Goal: Transaction & Acquisition: Purchase product/service

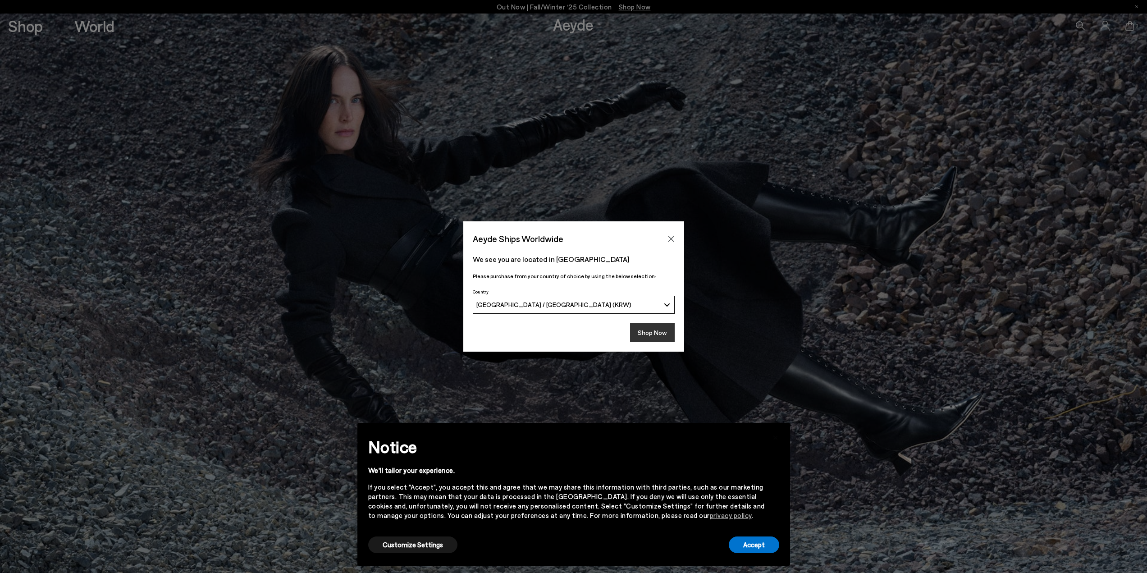
click at [653, 334] on button "Shop Now" at bounding box center [652, 332] width 45 height 19
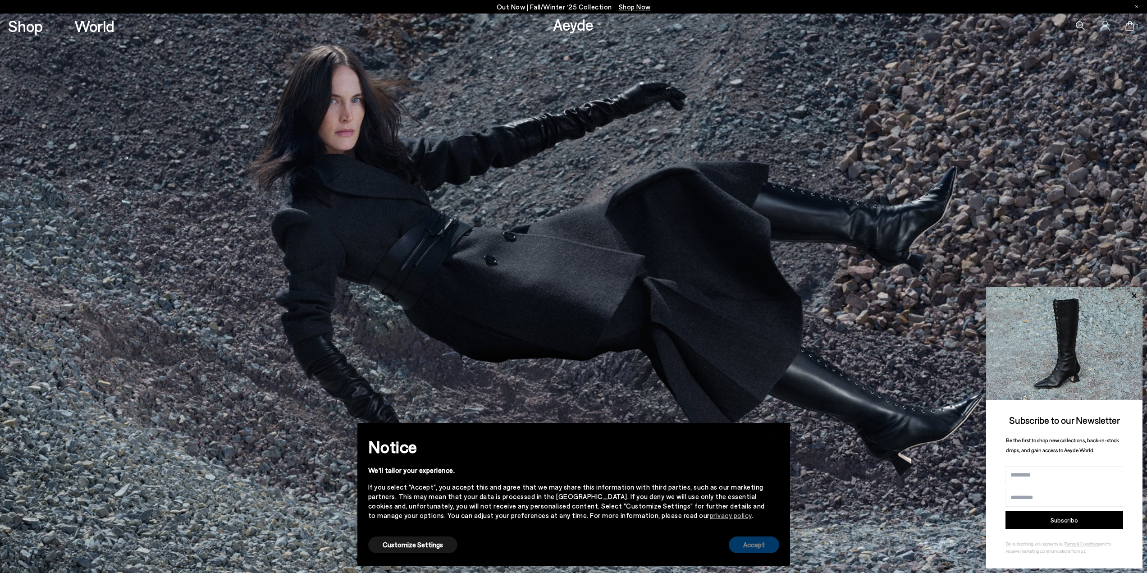
click at [752, 547] on button "Accept" at bounding box center [754, 544] width 50 height 17
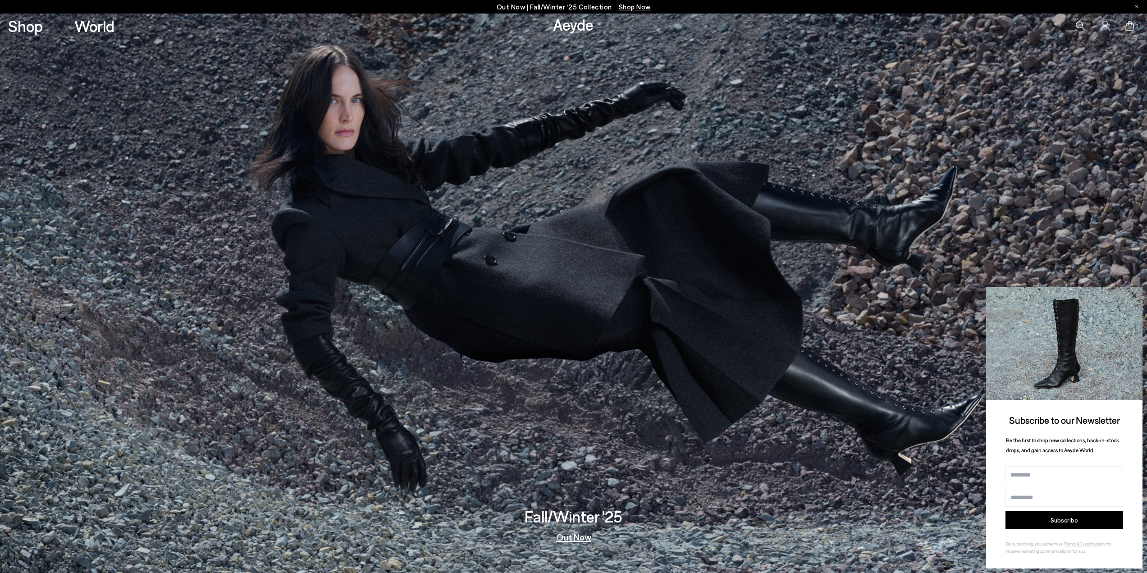
click at [1139, 296] on icon at bounding box center [1134, 296] width 12 height 12
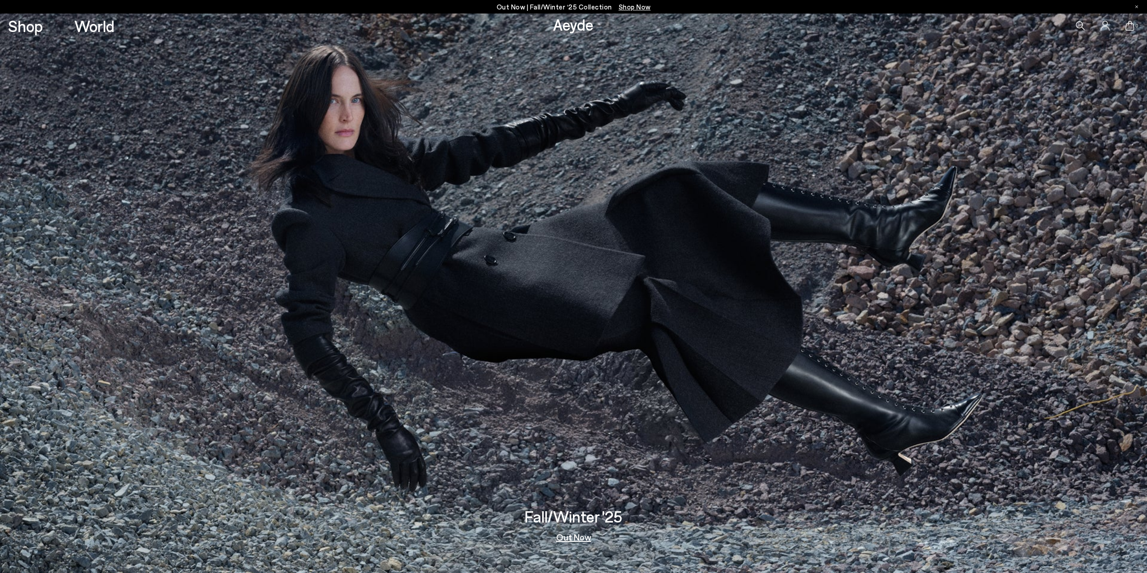
click at [1082, 27] on icon at bounding box center [1080, 25] width 9 height 9
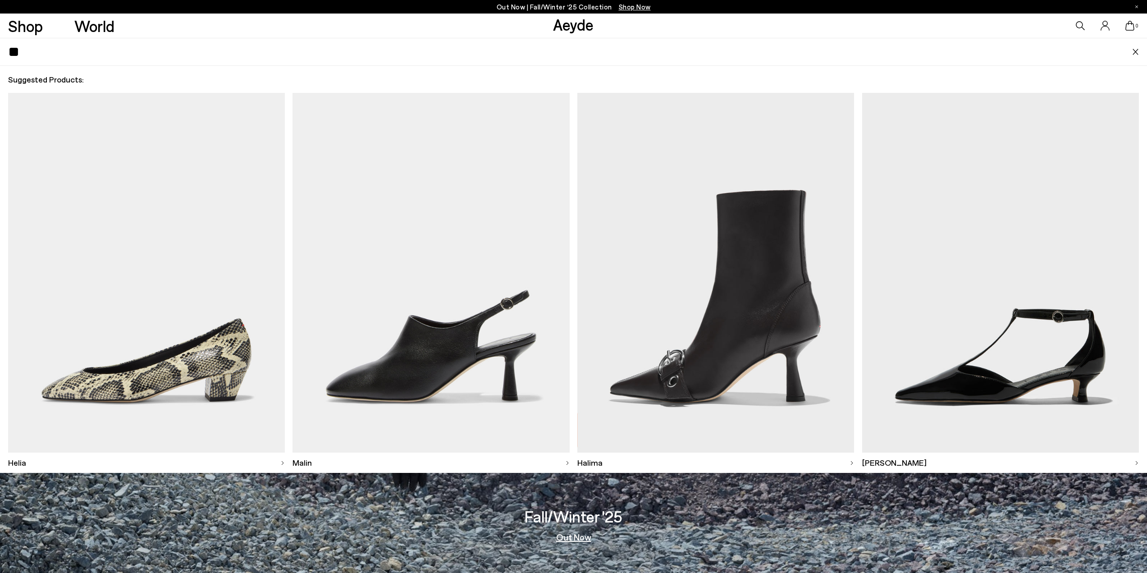
type input "*"
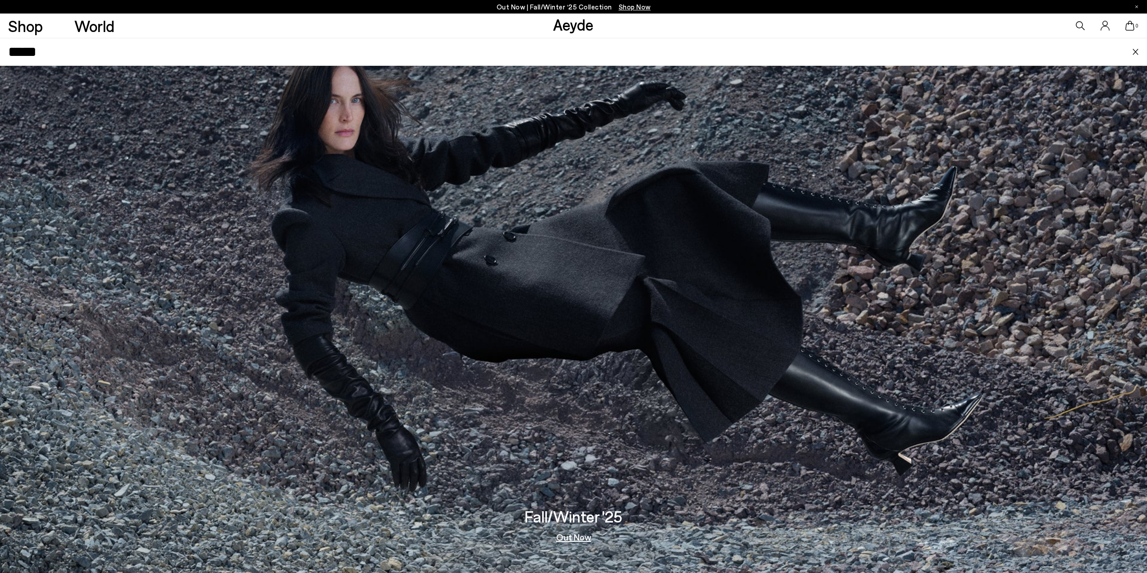
type input "*****"
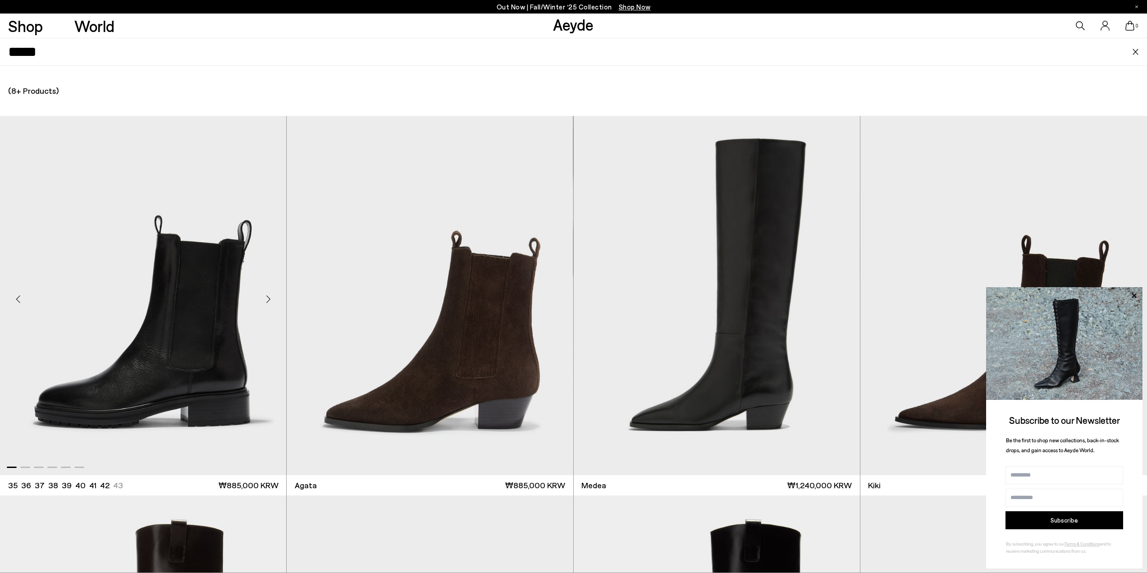
scroll to position [270, 0]
click at [38, 88] on div "(8+ Products) (0 Collections) (0 Pages) (0 Suggestions)" at bounding box center [573, 91] width 1147 height 50
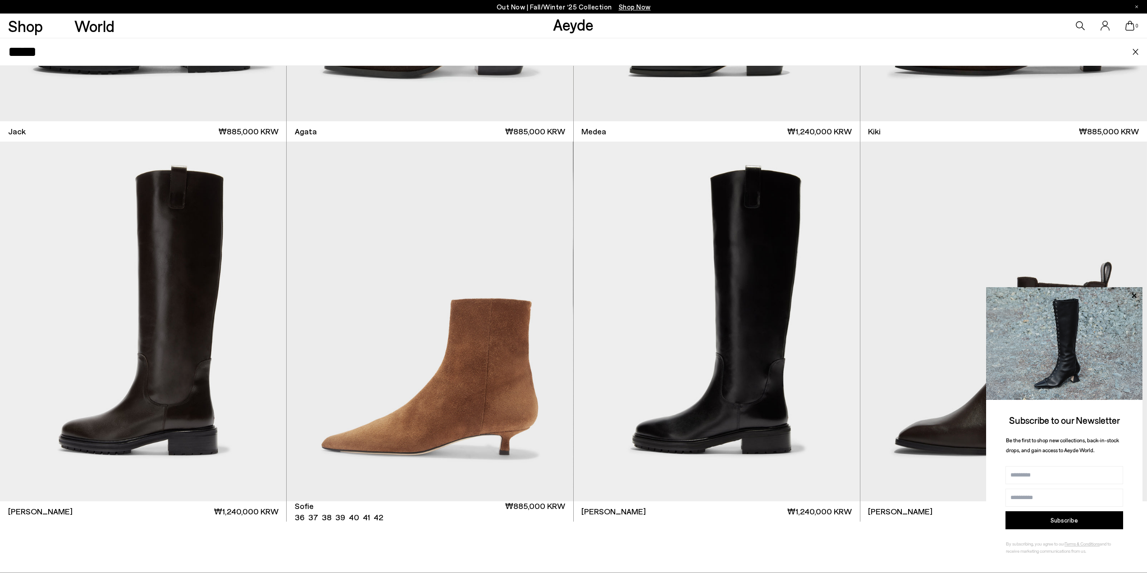
scroll to position [359, 0]
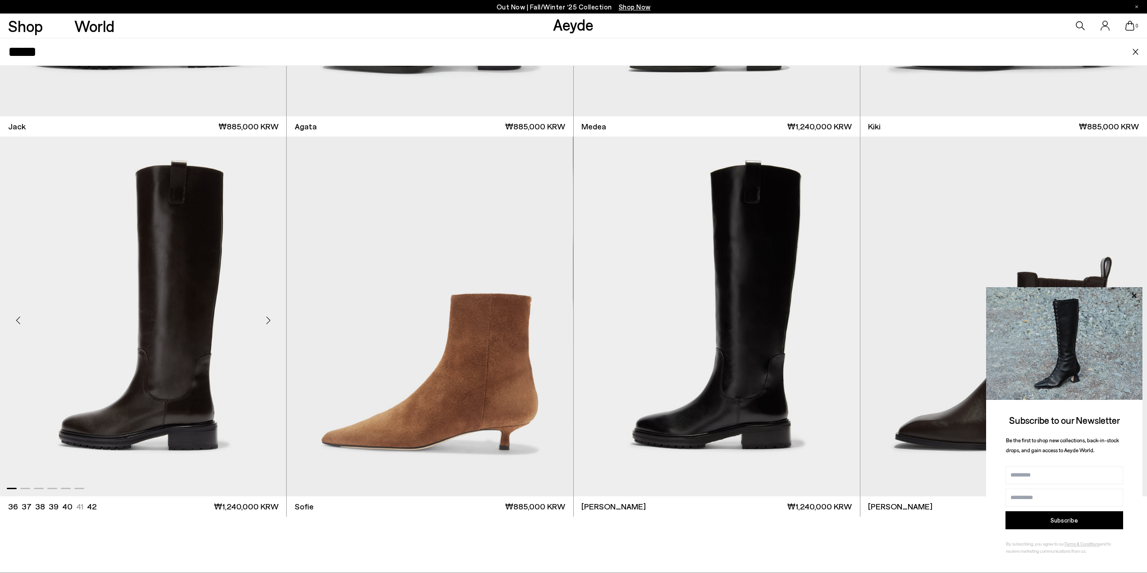
click at [271, 322] on div "Next slide" at bounding box center [268, 319] width 27 height 27
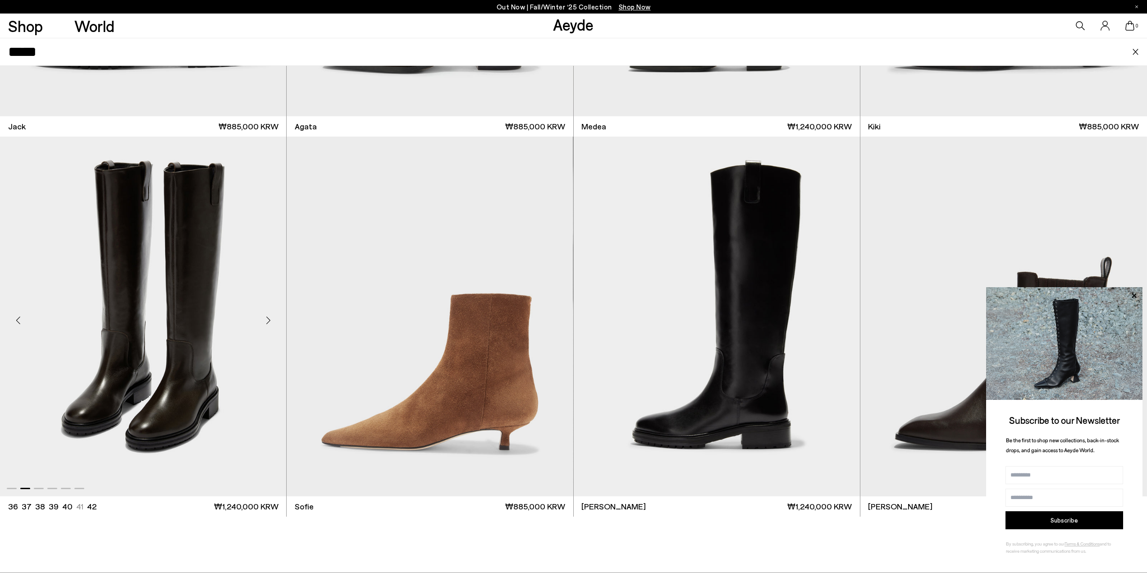
click at [271, 322] on div "Next slide" at bounding box center [268, 319] width 27 height 27
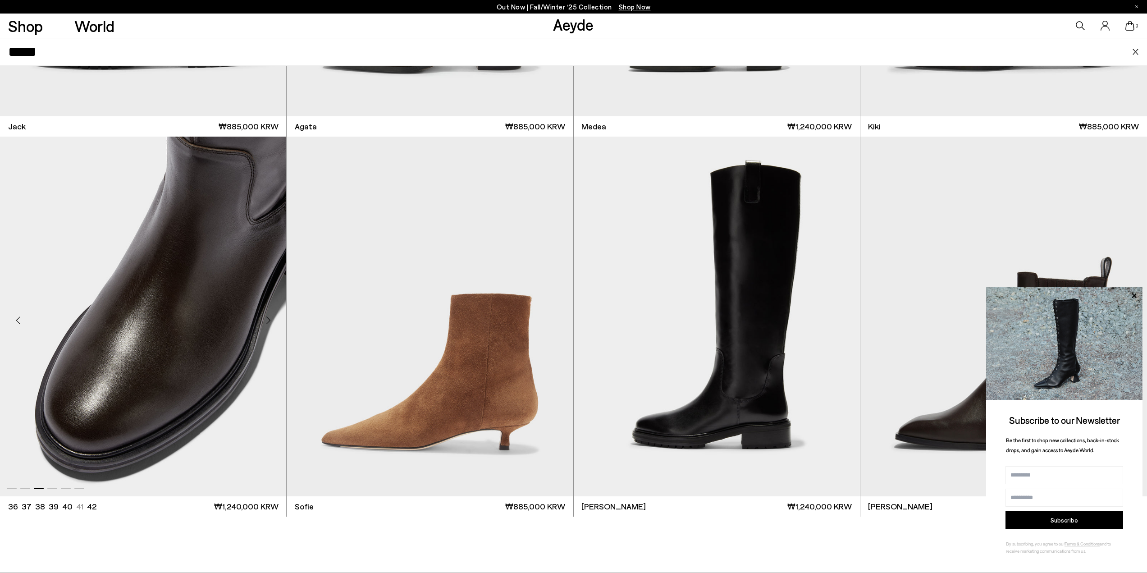
click at [271, 322] on div "Next slide" at bounding box center [268, 319] width 27 height 27
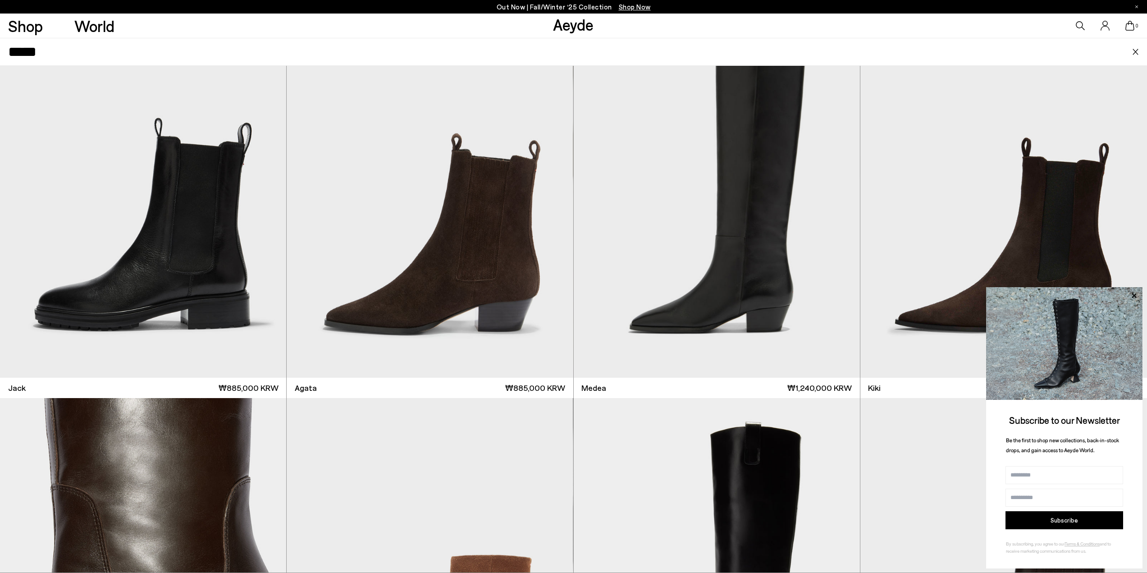
scroll to position [88, 0]
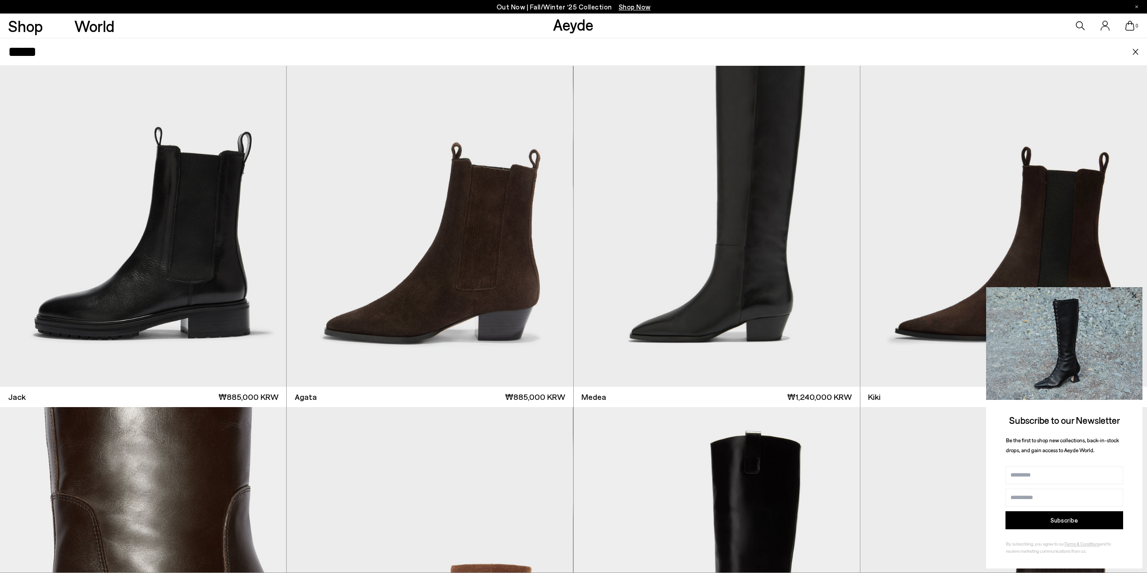
click at [1135, 290] on icon at bounding box center [1134, 296] width 12 height 12
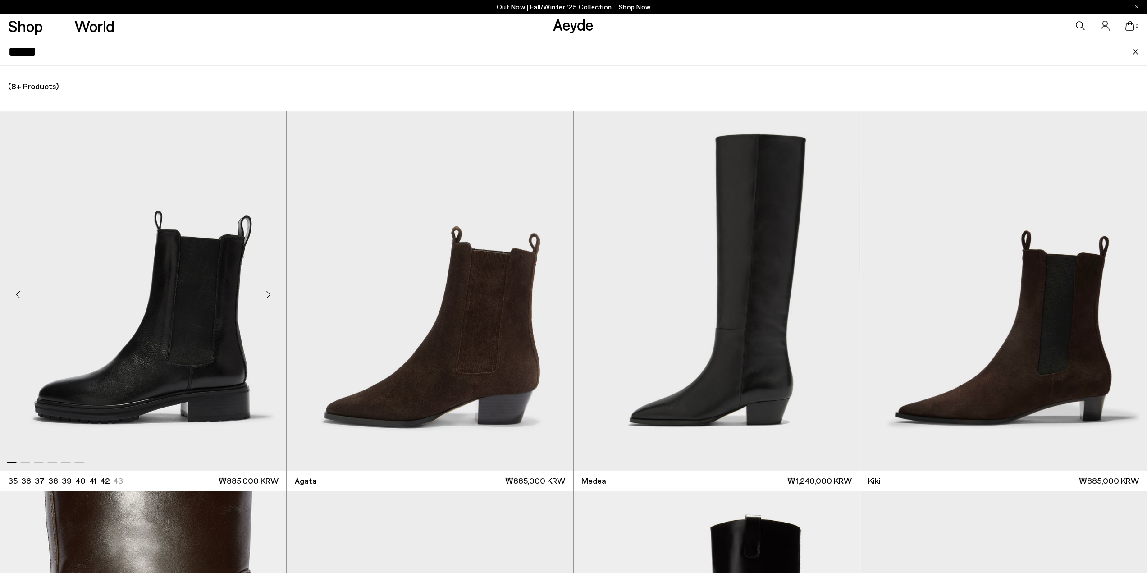
scroll to position [0, 0]
